Goal: Browse casually

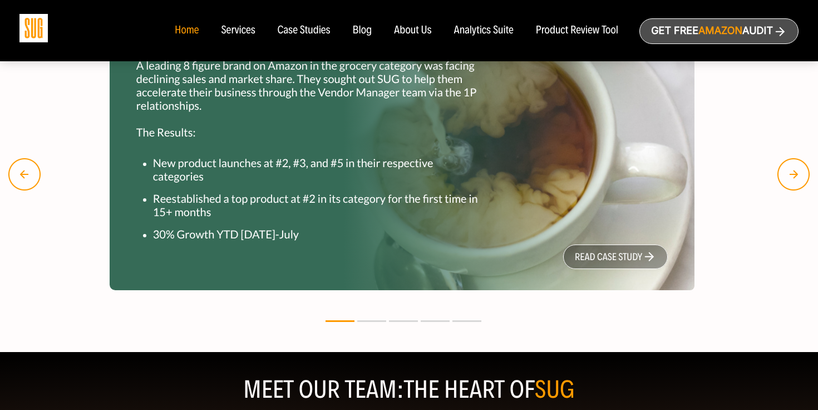
scroll to position [1391, 0]
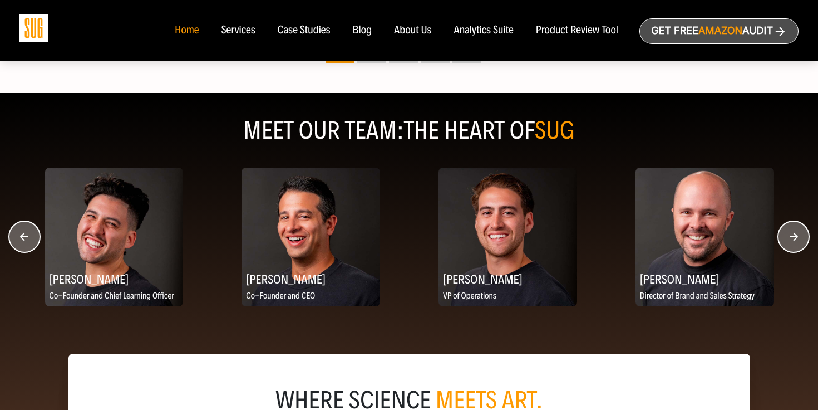
click at [800, 239] on circle "button" at bounding box center [793, 236] width 31 height 31
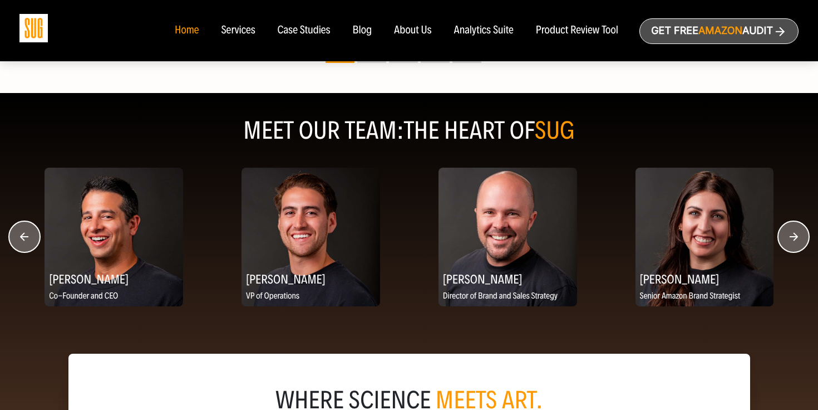
click at [800, 239] on circle "button" at bounding box center [793, 236] width 31 height 31
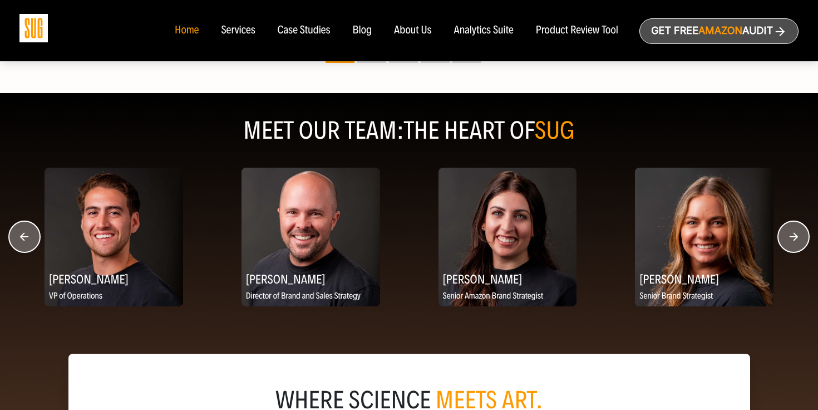
click at [800, 239] on circle "button" at bounding box center [793, 236] width 31 height 31
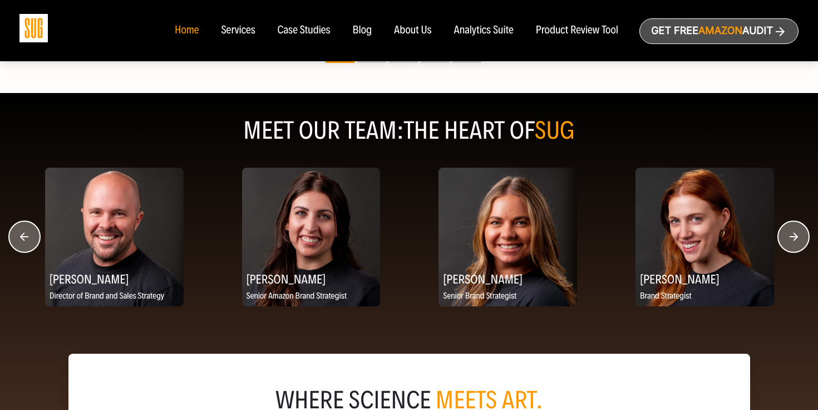
click at [800, 239] on circle "button" at bounding box center [793, 236] width 31 height 31
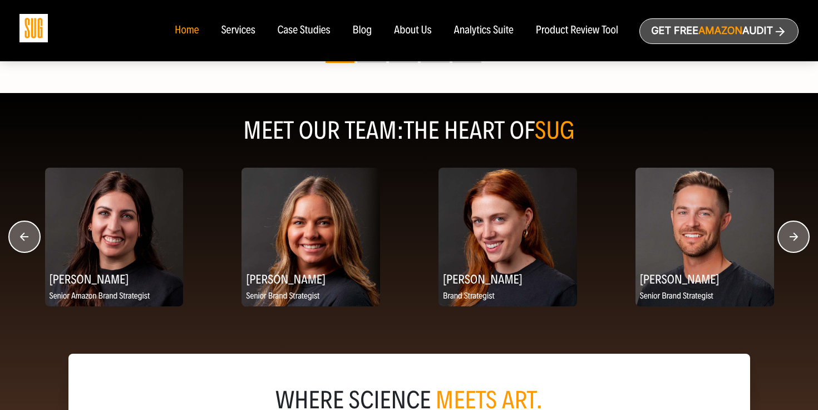
click at [800, 239] on circle "button" at bounding box center [793, 236] width 31 height 31
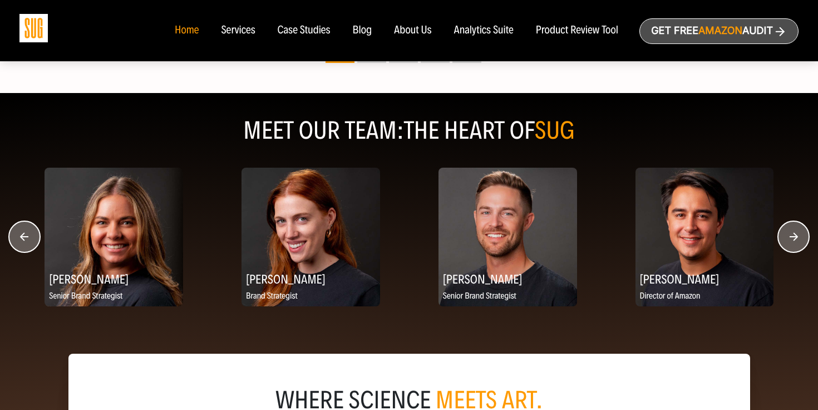
click at [800, 239] on circle "button" at bounding box center [793, 236] width 31 height 31
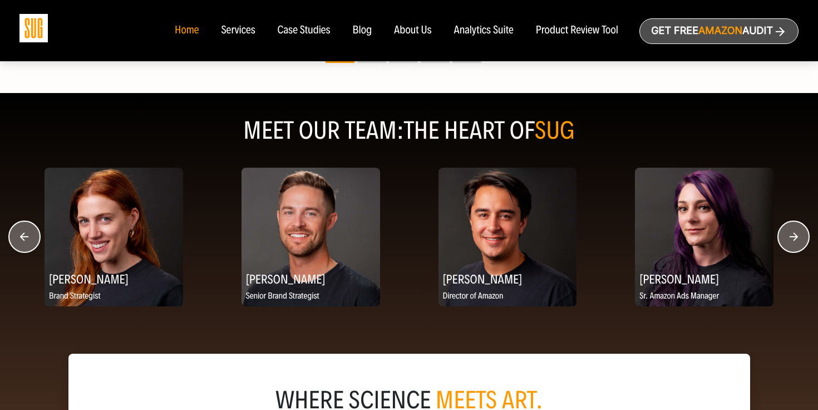
click at [800, 239] on circle "button" at bounding box center [793, 236] width 31 height 31
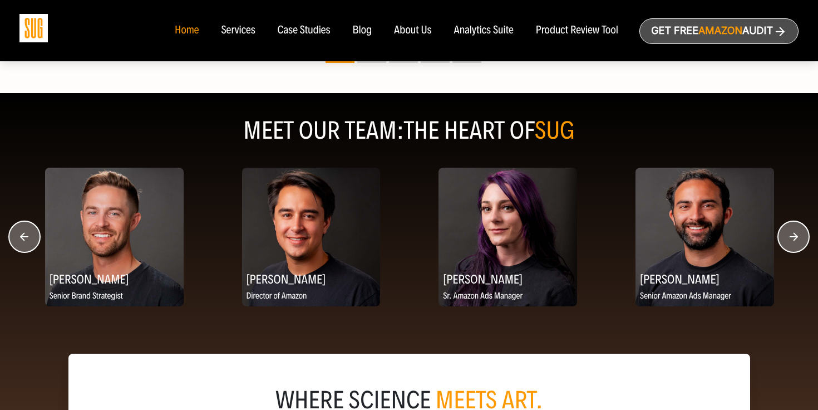
click at [800, 239] on circle "button" at bounding box center [793, 236] width 31 height 31
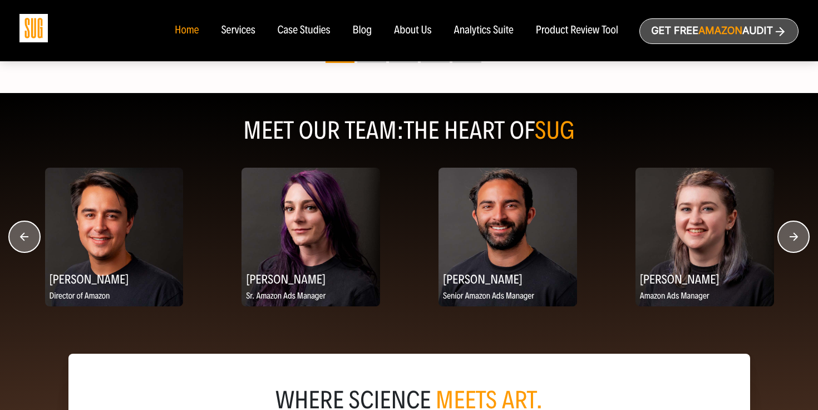
click at [800, 239] on circle "button" at bounding box center [793, 236] width 31 height 31
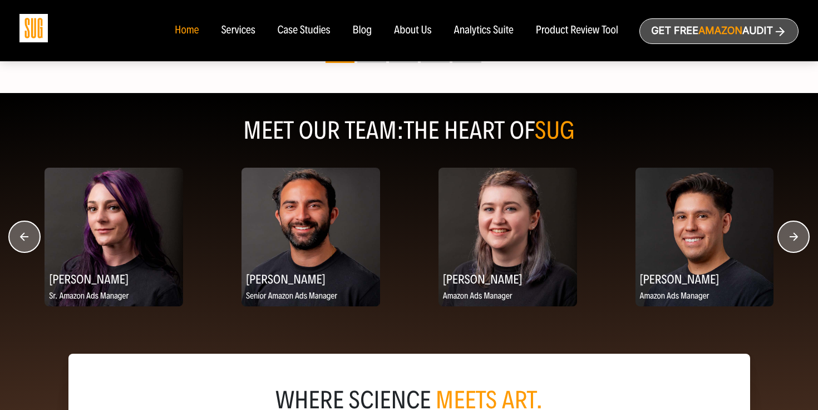
click at [800, 239] on circle "button" at bounding box center [793, 236] width 31 height 31
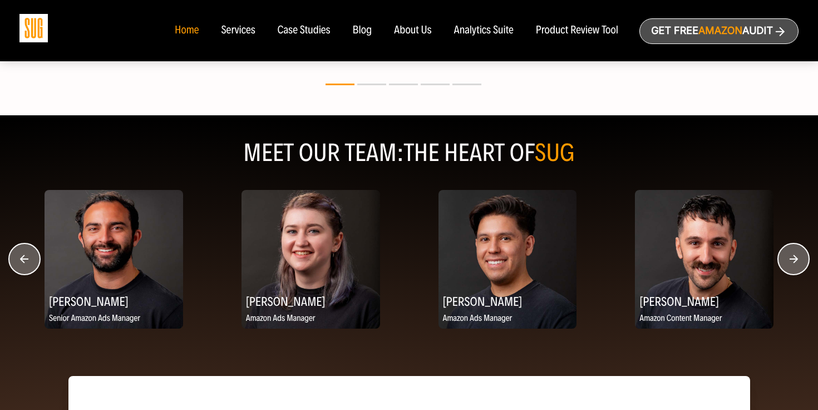
scroll to position [1463, 0]
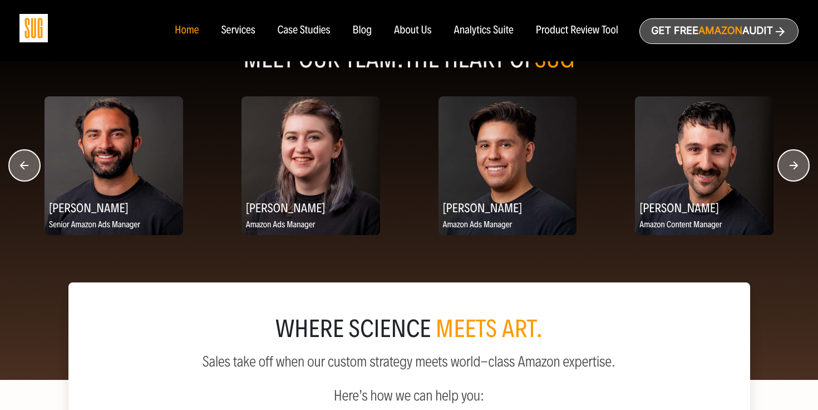
click at [794, 169] on icon "button" at bounding box center [794, 165] width 8 height 8
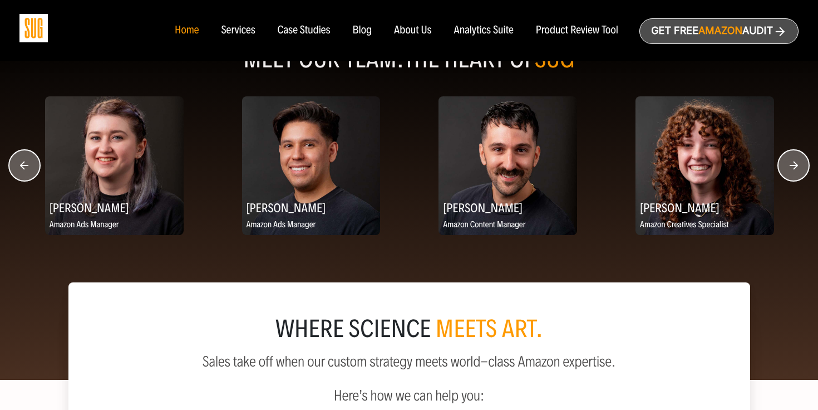
click at [794, 169] on icon "button" at bounding box center [794, 165] width 8 height 8
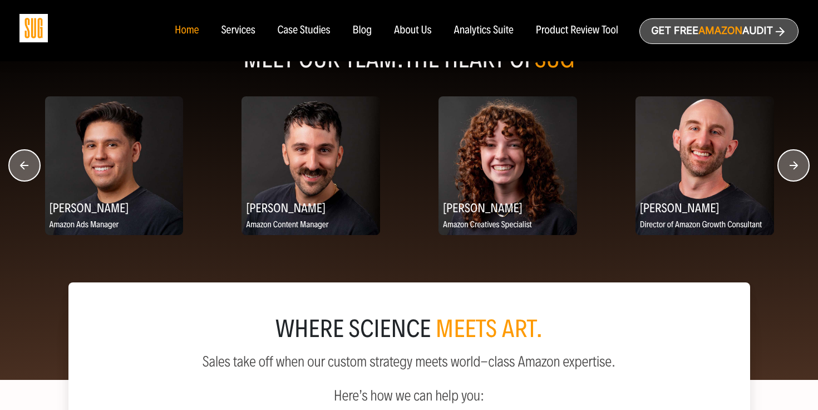
click at [794, 169] on icon "button" at bounding box center [794, 165] width 8 height 8
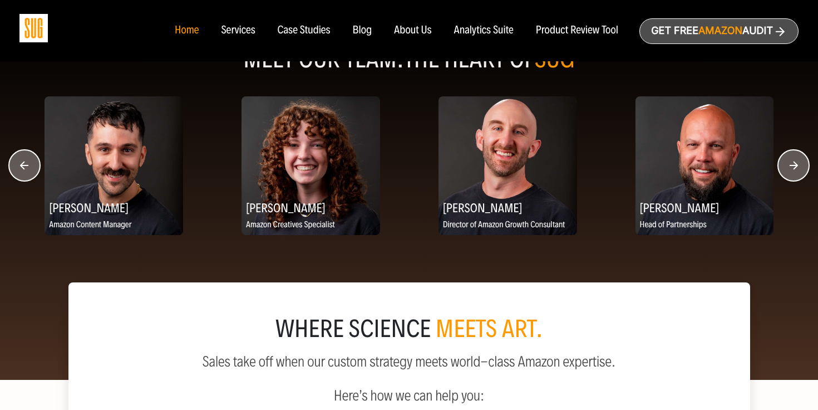
click at [794, 169] on icon "button" at bounding box center [794, 165] width 8 height 8
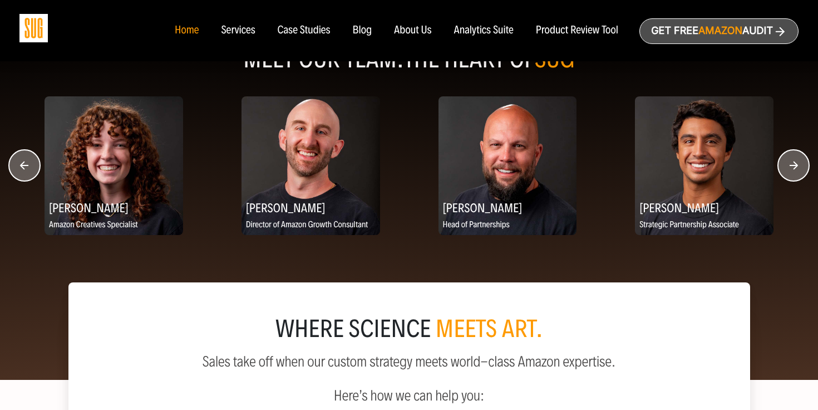
click at [794, 169] on icon "button" at bounding box center [794, 165] width 8 height 8
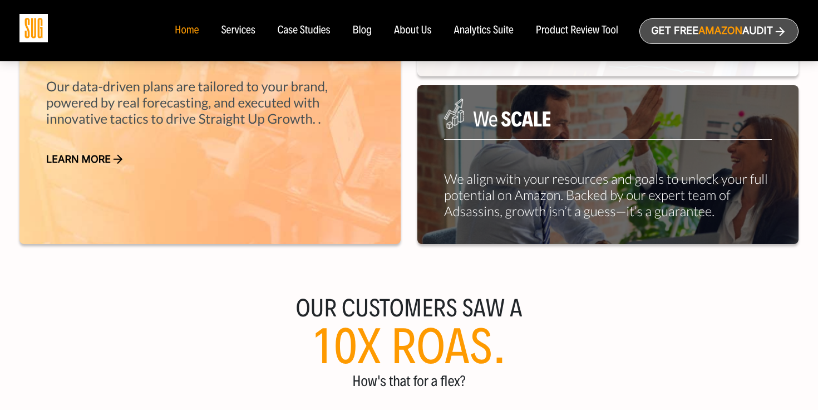
scroll to position [474, 0]
